Goal: Transaction & Acquisition: Purchase product/service

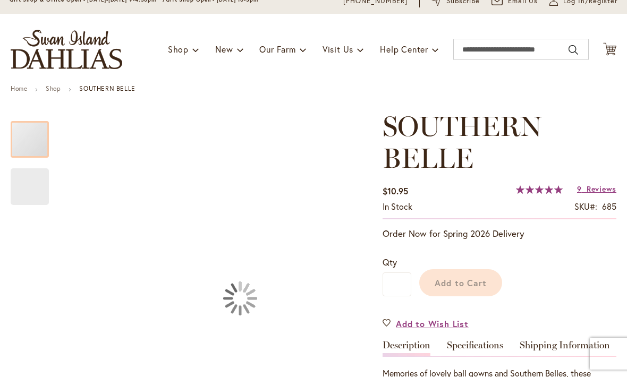
scroll to position [54, 0]
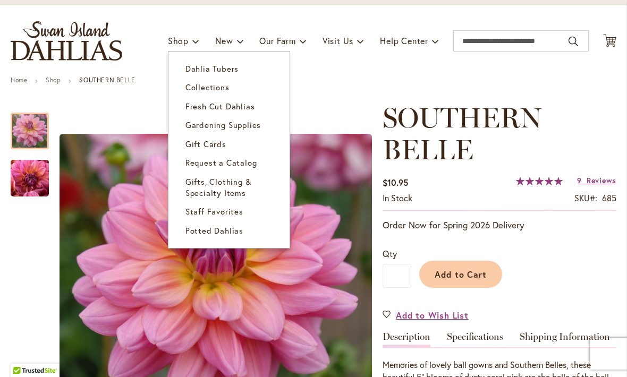
click at [215, 71] on span "Dahlia Tubers" at bounding box center [211, 68] width 53 height 11
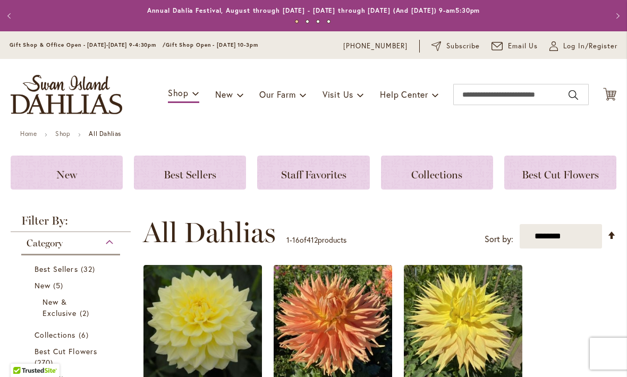
click at [62, 106] on img "store logo" at bounding box center [67, 94] width 112 height 39
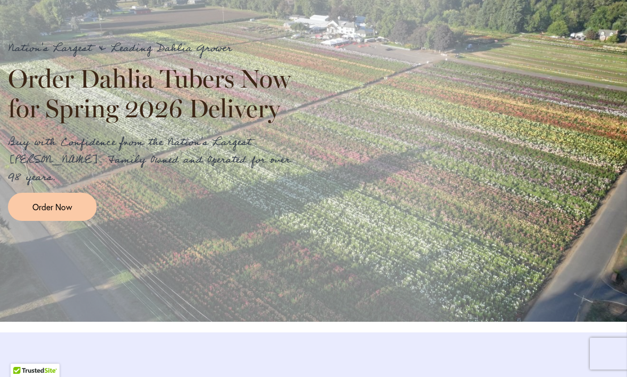
scroll to position [1240, 0]
click at [43, 208] on span "Order Now" at bounding box center [52, 207] width 40 height 12
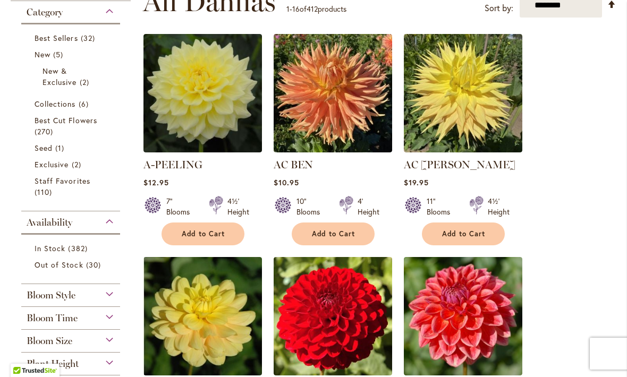
scroll to position [232, 0]
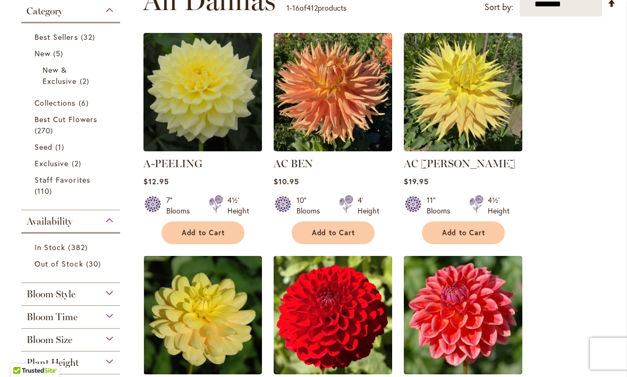
click at [202, 242] on button "Add to Cart" at bounding box center [202, 232] width 83 height 23
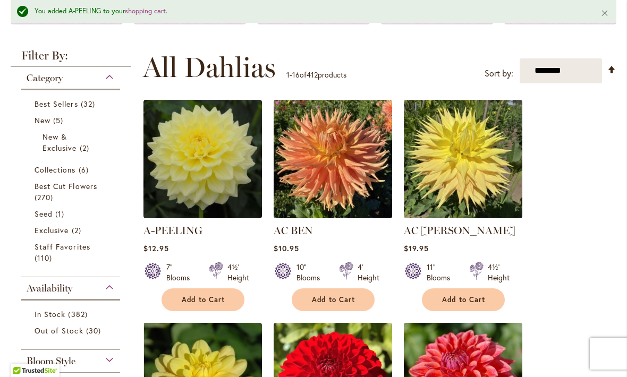
scroll to position [190, 0]
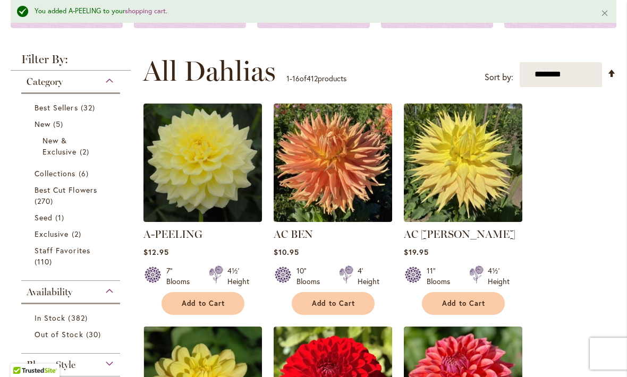
click at [596, 74] on select "**********" at bounding box center [560, 74] width 82 height 25
select select "****"
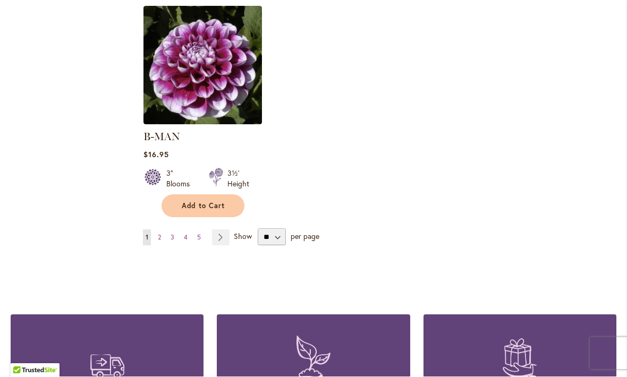
scroll to position [1406, 0]
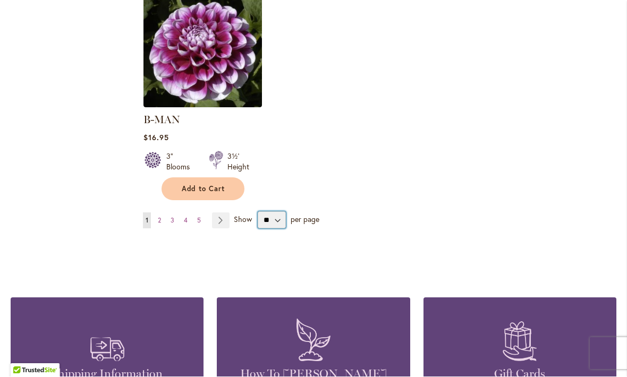
click at [274, 212] on select "** ** ** **" at bounding box center [272, 220] width 28 height 17
select select "**"
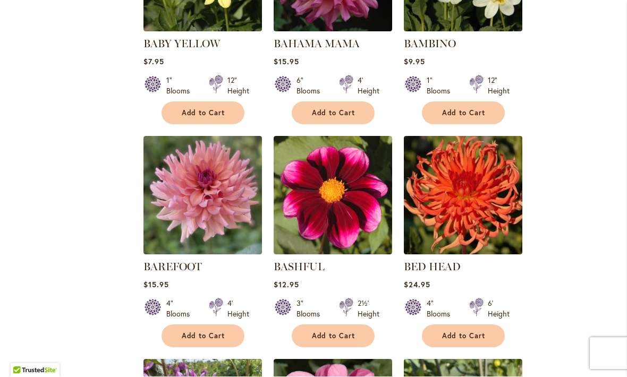
scroll to position [1706, 0]
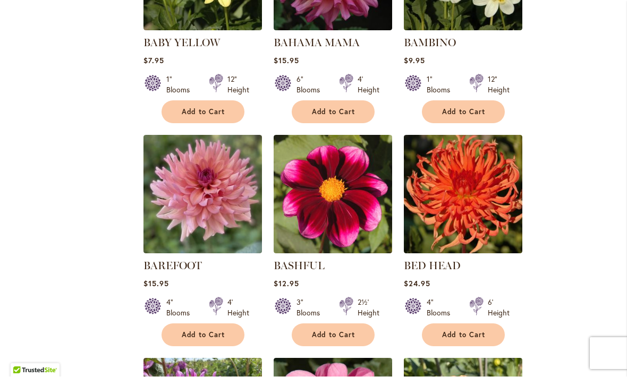
click at [198, 331] on span "Add to Cart" at bounding box center [204, 335] width 44 height 9
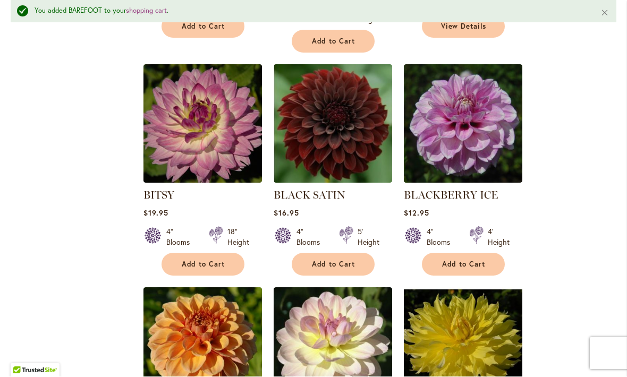
scroll to position [2712, 0]
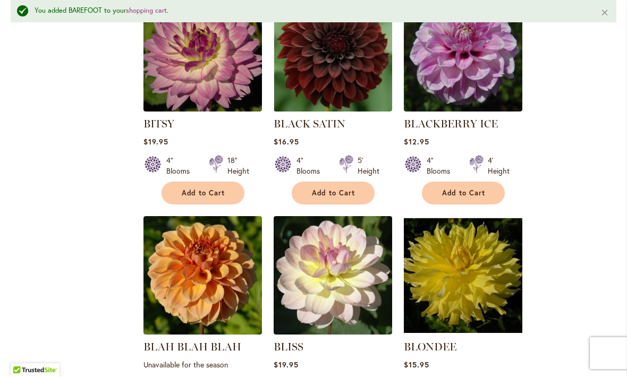
click at [343, 189] on span "Add to Cart" at bounding box center [334, 193] width 44 height 9
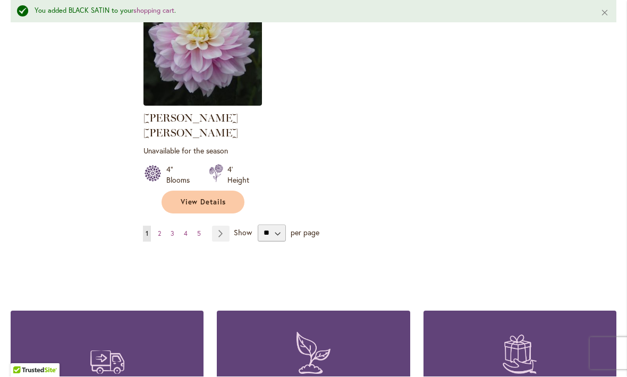
scroll to position [5045, 0]
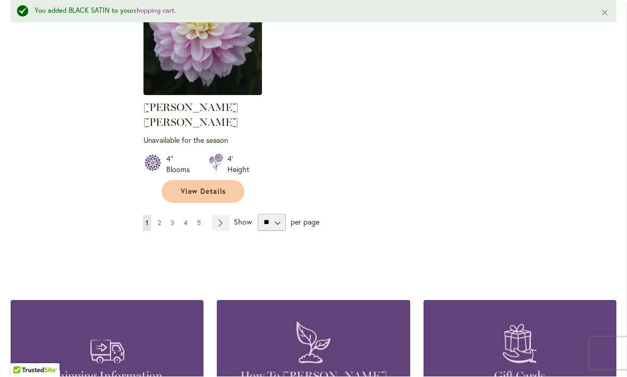
click at [228, 216] on link "Page Next" at bounding box center [221, 224] width 18 height 16
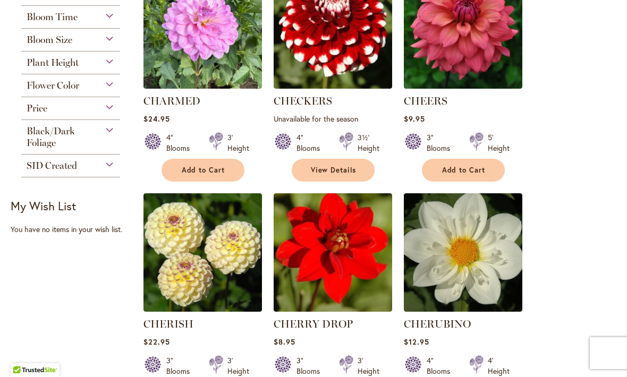
scroll to position [311, 0]
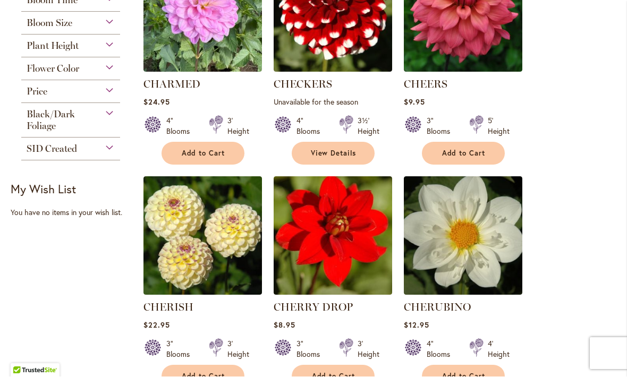
click at [465, 149] on span "Add to Cart" at bounding box center [464, 153] width 44 height 9
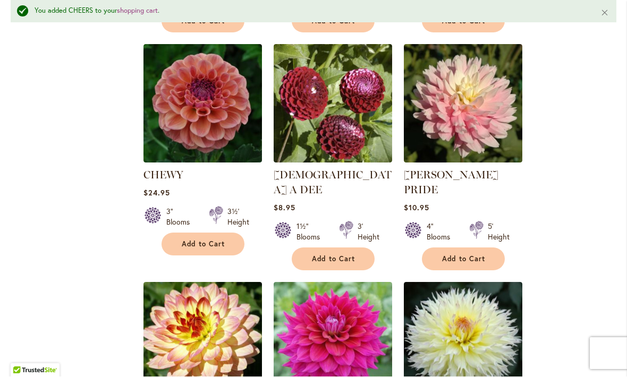
scroll to position [689, 0]
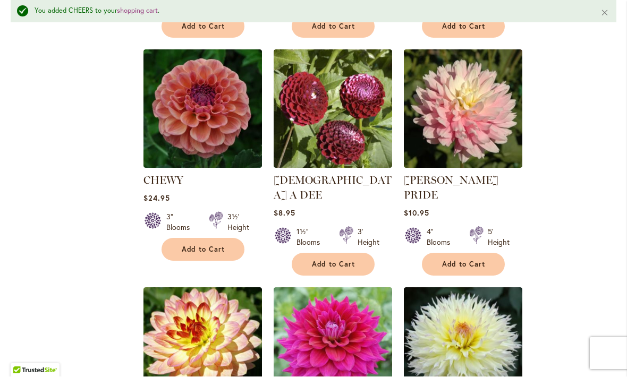
click at [460, 253] on button "Add to Cart" at bounding box center [463, 264] width 83 height 23
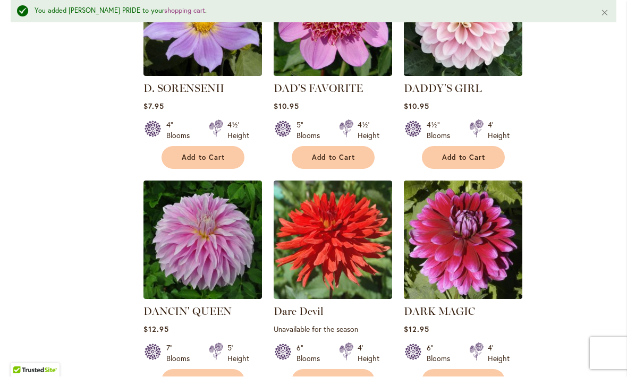
scroll to position [2412, 0]
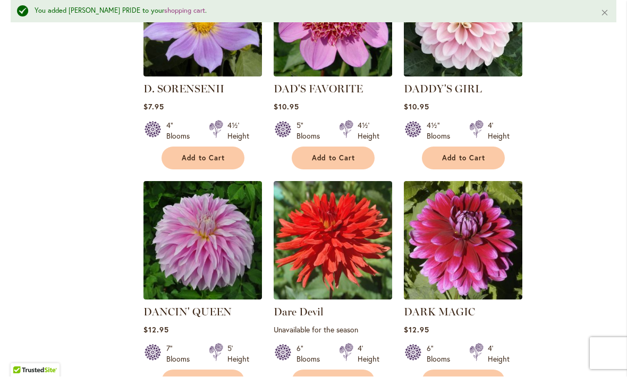
click at [460, 154] on span "Add to Cart" at bounding box center [464, 158] width 44 height 9
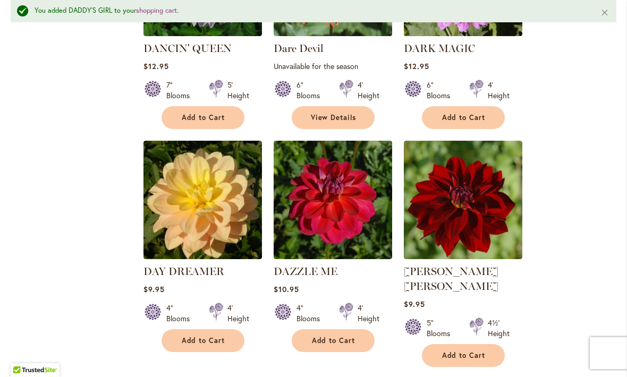
scroll to position [2691, 0]
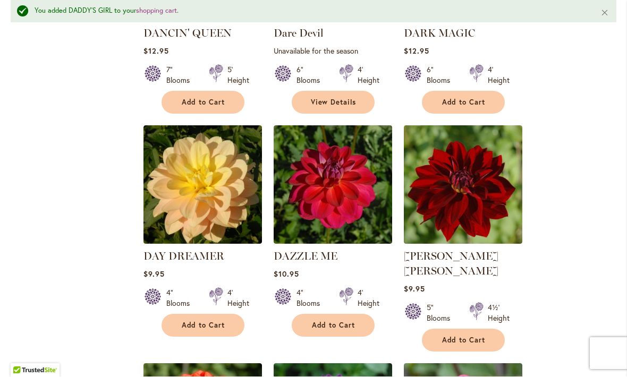
click at [193, 321] on span "Add to Cart" at bounding box center [204, 325] width 44 height 9
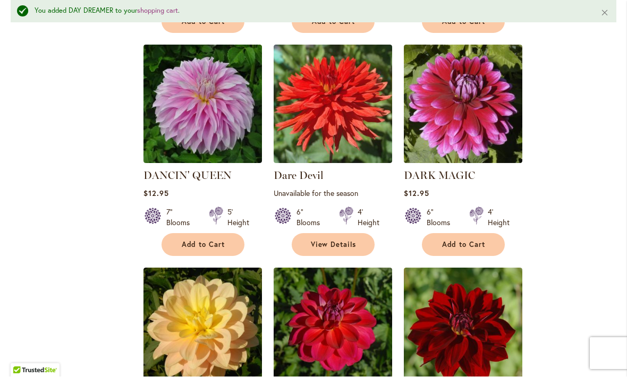
scroll to position [2548, 0]
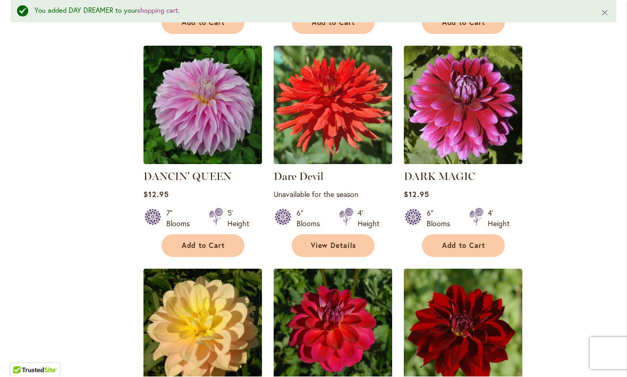
click at [184, 242] on span "Add to Cart" at bounding box center [204, 246] width 44 height 9
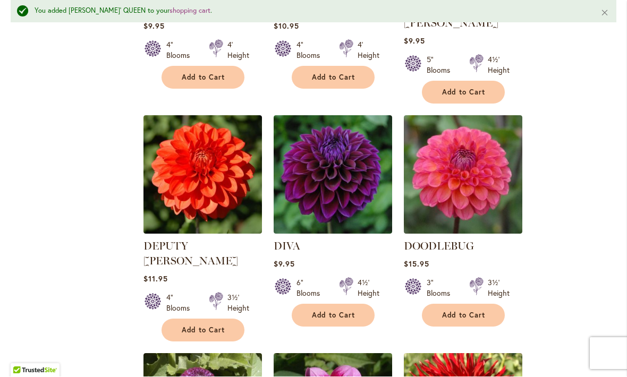
scroll to position [2940, 0]
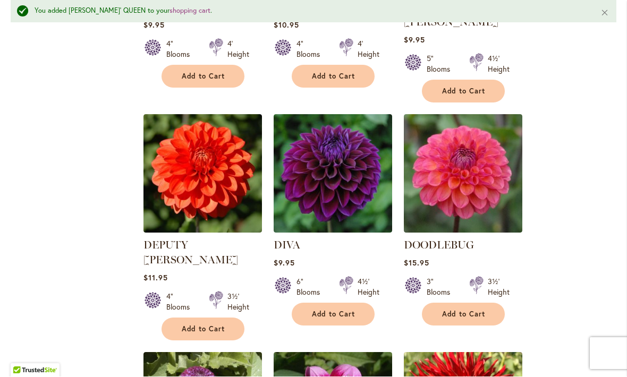
click at [460, 310] on span "Add to Cart" at bounding box center [464, 314] width 44 height 9
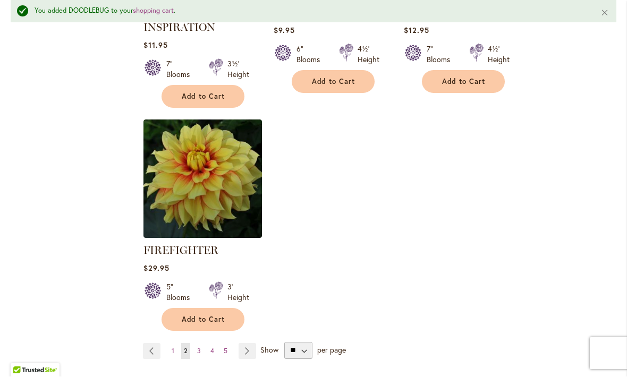
scroll to position [5009, 0]
click at [249, 343] on link "Page Next" at bounding box center [247, 351] width 18 height 16
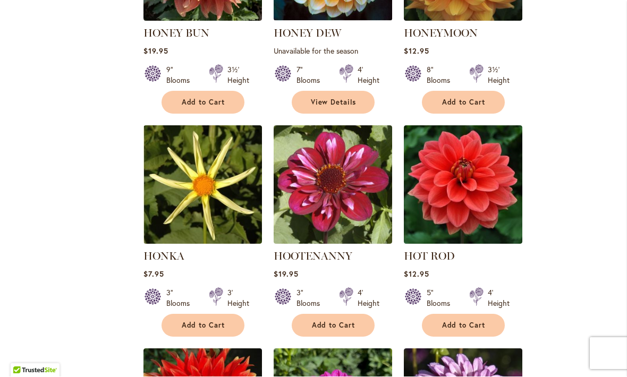
scroll to position [4302, 0]
